Goal: Ask a question

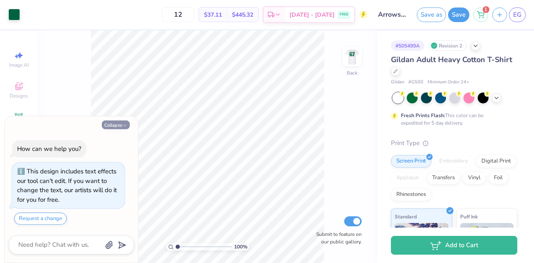
click at [124, 129] on button "Collapse" at bounding box center [116, 125] width 28 height 9
type textarea "x"
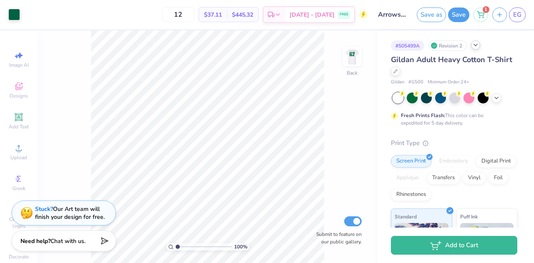
click at [473, 45] on icon at bounding box center [476, 45] width 7 height 7
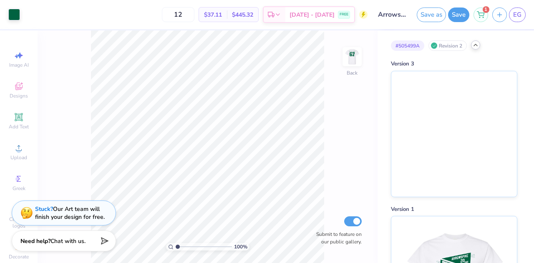
click at [479, 43] on icon at bounding box center [476, 45] width 7 height 7
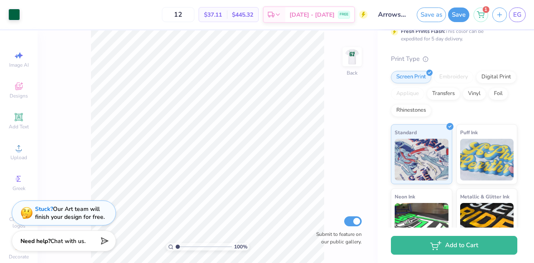
scroll to position [169, 0]
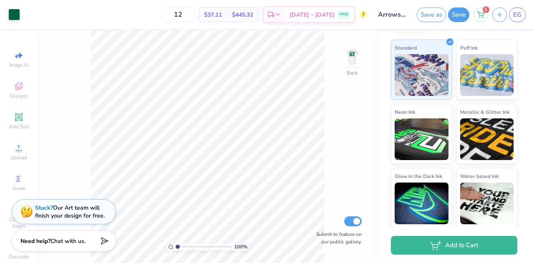
click at [77, 223] on div "Stuck? Our Art team will finish your design for free." at bounding box center [64, 212] width 104 height 25
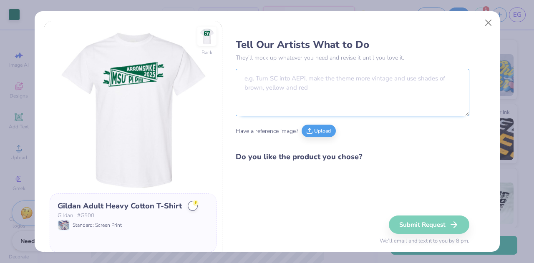
click at [331, 91] on textarea at bounding box center [353, 93] width 234 height 48
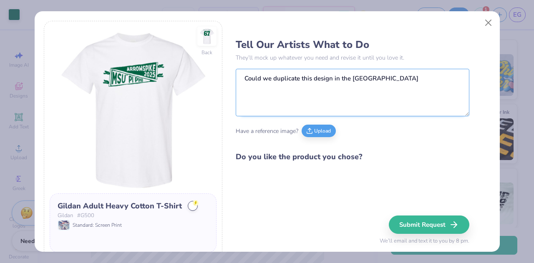
click at [350, 75] on textarea "Could we duplicate this design in the [GEOGRAPHIC_DATA]" at bounding box center [353, 93] width 234 height 48
click at [349, 78] on textarea "Could we duplicate this design in the [GEOGRAPHIC_DATA]" at bounding box center [353, 93] width 234 height 48
click at [453, 77] on textarea "Could we duplicate this design in the fresh prints [GEOGRAPHIC_DATA]" at bounding box center [353, 93] width 234 height 48
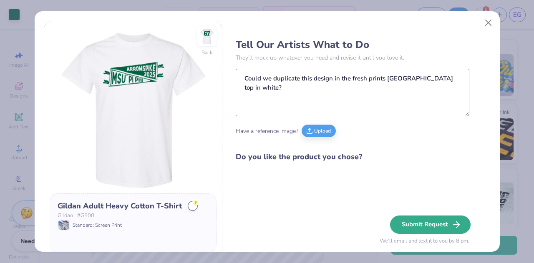
type textarea "Could we duplicate this design in the fresh prints [GEOGRAPHIC_DATA] top in whi…"
click at [452, 220] on icon "button" at bounding box center [457, 225] width 10 height 10
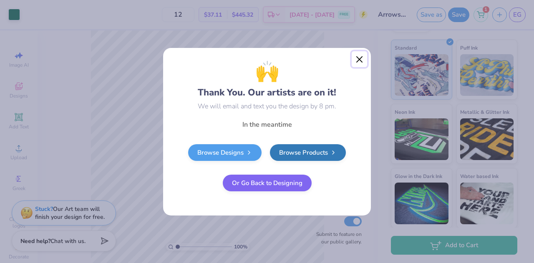
click at [362, 61] on button "Close" at bounding box center [360, 59] width 16 height 16
